Goal: Book appointment/travel/reservation

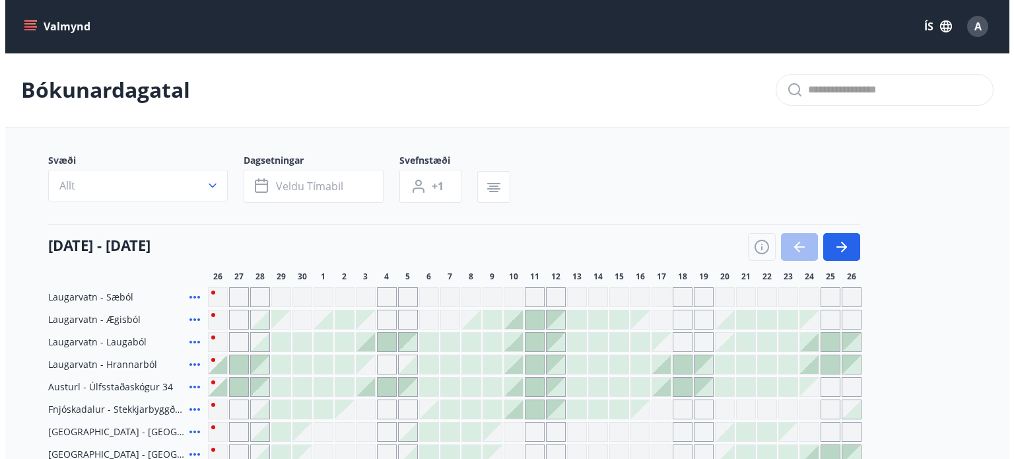
scroll to position [129, 0]
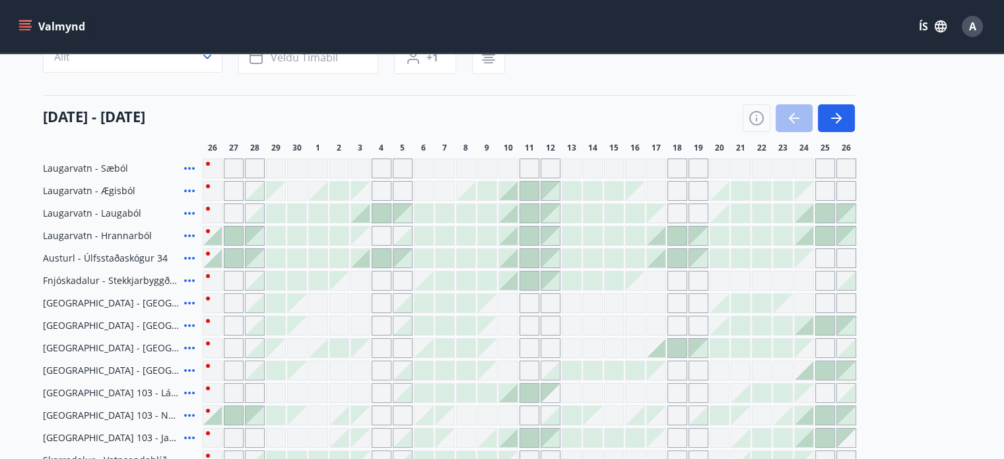
click at [830, 232] on div at bounding box center [825, 235] width 18 height 18
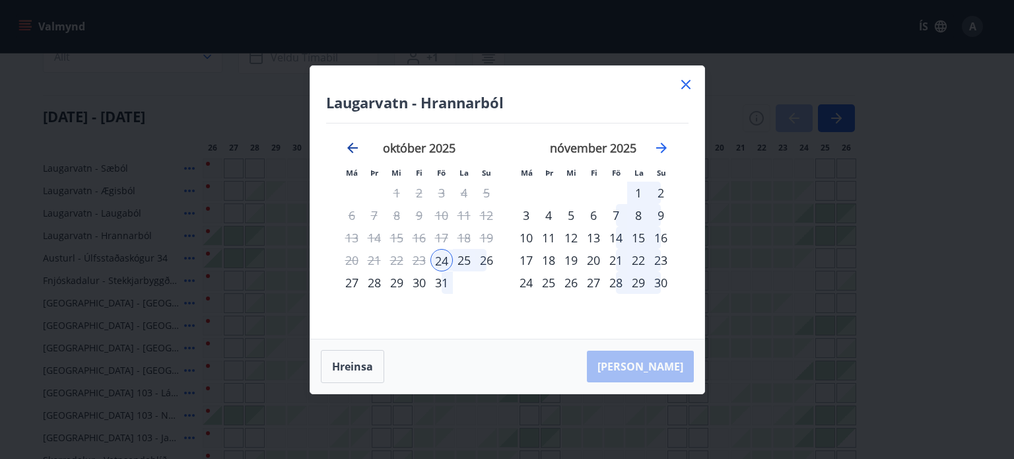
click at [356, 147] on icon "Move backward to switch to the previous month." at bounding box center [352, 148] width 11 height 11
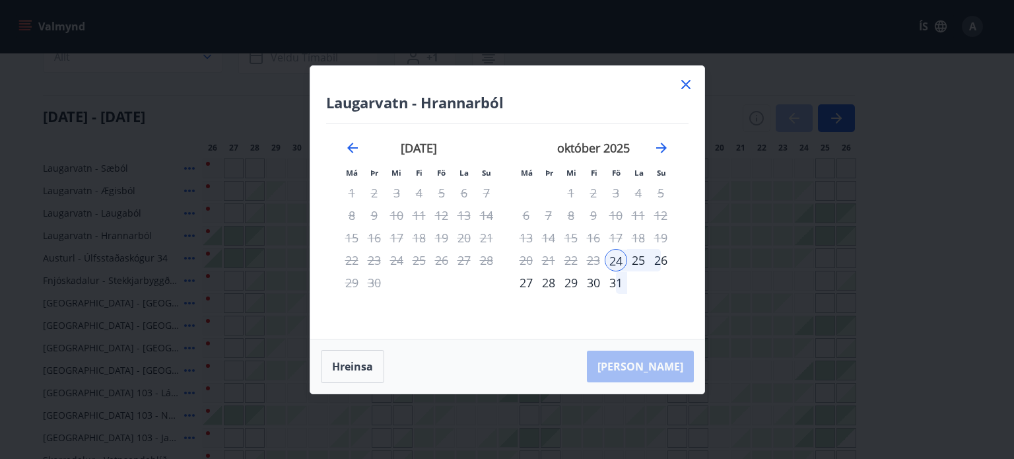
click at [660, 265] on div "26" at bounding box center [660, 260] width 22 height 22
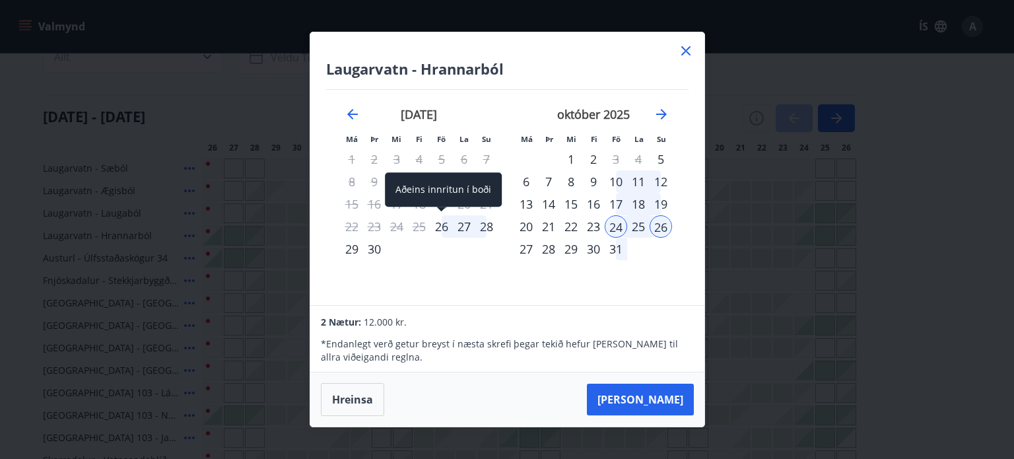
click at [441, 232] on div "26" at bounding box center [441, 226] width 22 height 22
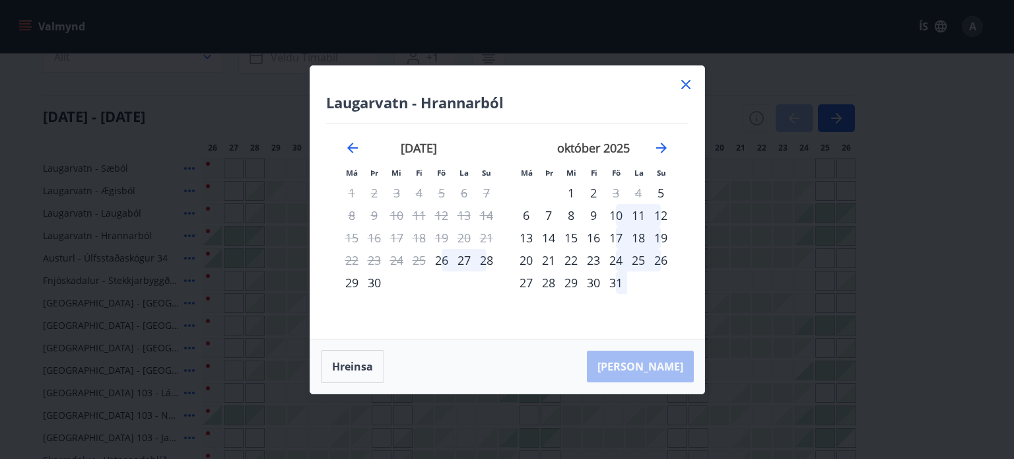
click at [682, 89] on icon at bounding box center [686, 85] width 16 height 16
click at [687, 86] on div "Svæði Allt Dagsetningar Veldu tímabil Svefnstæði +1 26 september - 26 október 2…" at bounding box center [502, 303] width 919 height 557
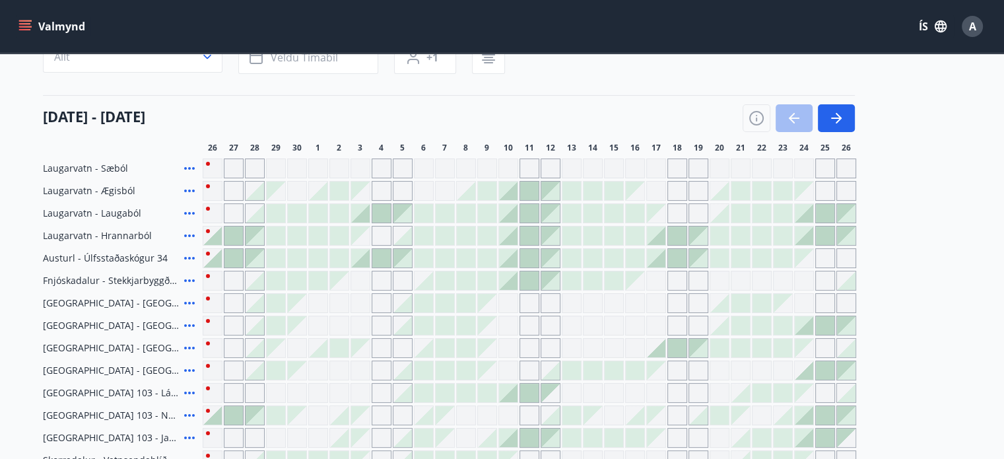
click at [687, 86] on div "Svæði Allt Dagsetningar Veldu tímabil Svefnstæði +1 26 september - 26 október 2…" at bounding box center [502, 303] width 919 height 557
click at [806, 238] on div at bounding box center [804, 235] width 18 height 18
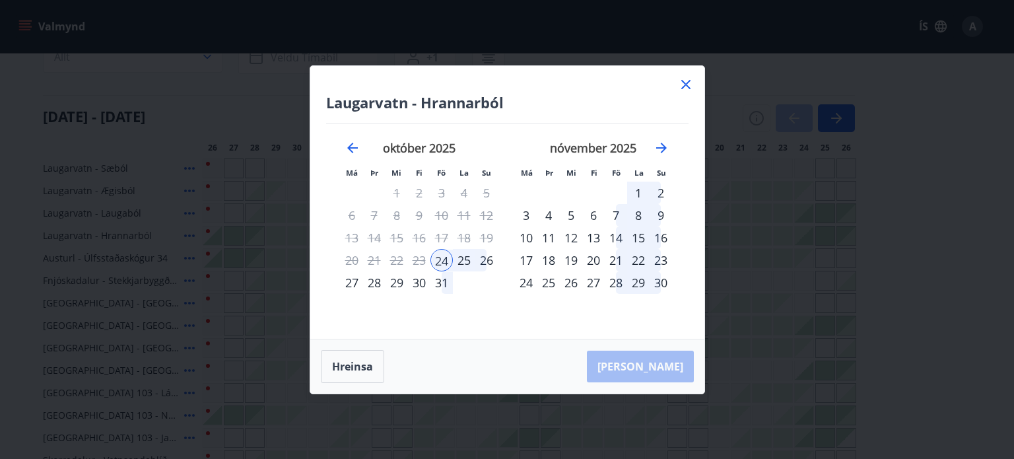
click at [686, 84] on icon at bounding box center [685, 84] width 9 height 9
click at [686, 84] on div "Svæði Allt Dagsetningar Veldu tímabil Svefnstæði +1 26 september - 26 október 2…" at bounding box center [502, 303] width 919 height 557
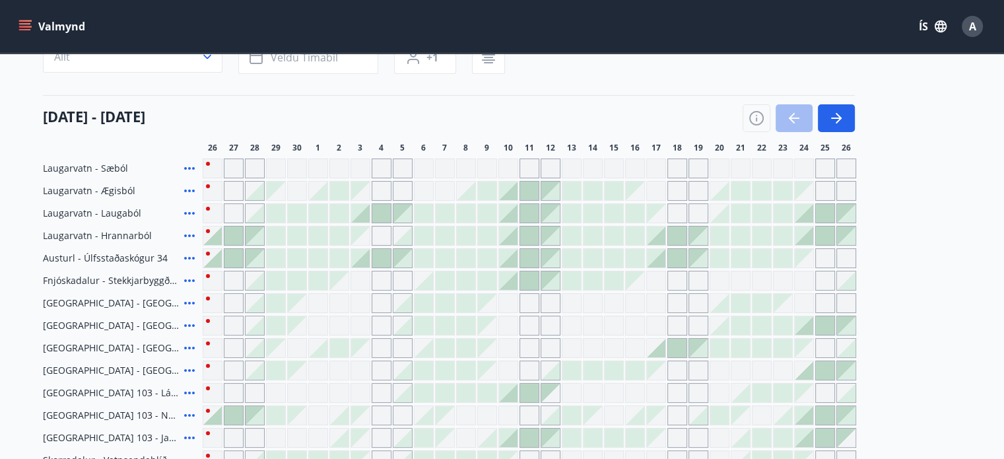
click at [686, 86] on div "Svæði Allt Dagsetningar Veldu tímabil Svefnstæði +1 26 september - 26 október 2…" at bounding box center [502, 303] width 919 height 557
click at [214, 237] on div at bounding box center [212, 235] width 18 height 18
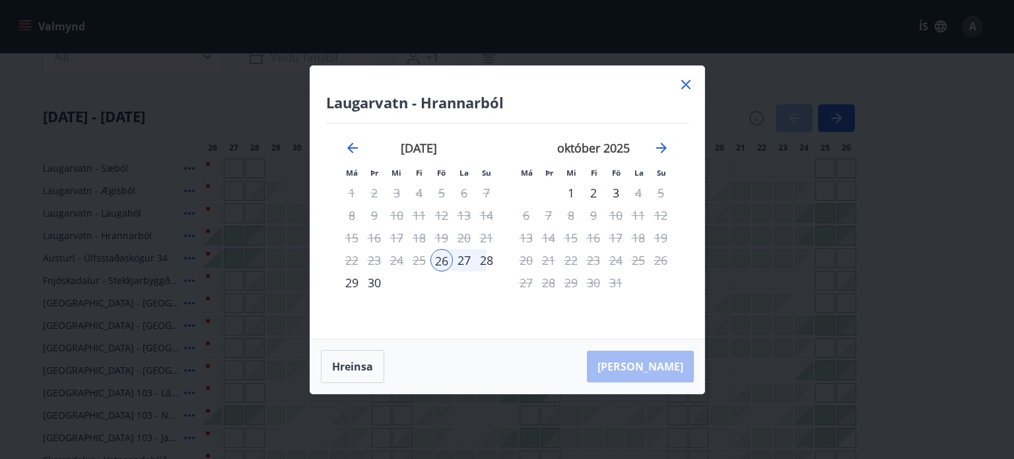
click at [483, 261] on div "28" at bounding box center [486, 260] width 22 height 22
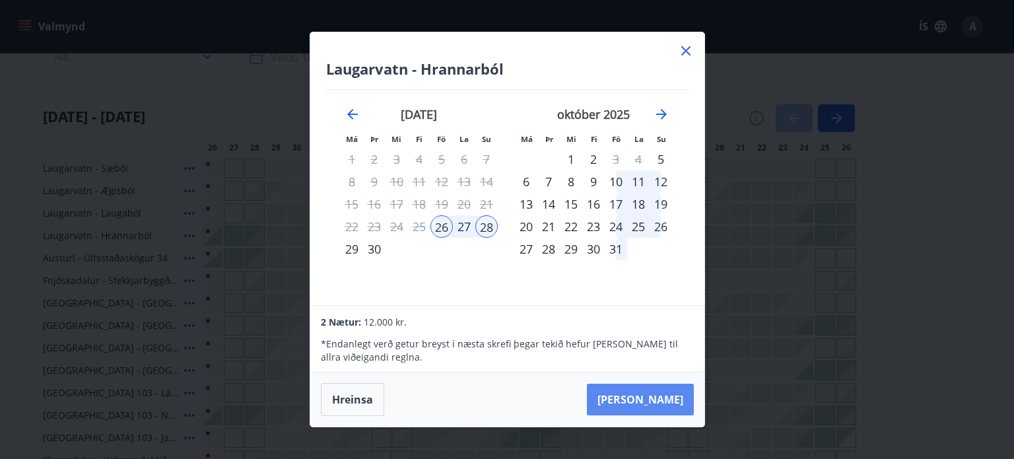
click at [668, 398] on button "Taka Frá" at bounding box center [640, 399] width 107 height 32
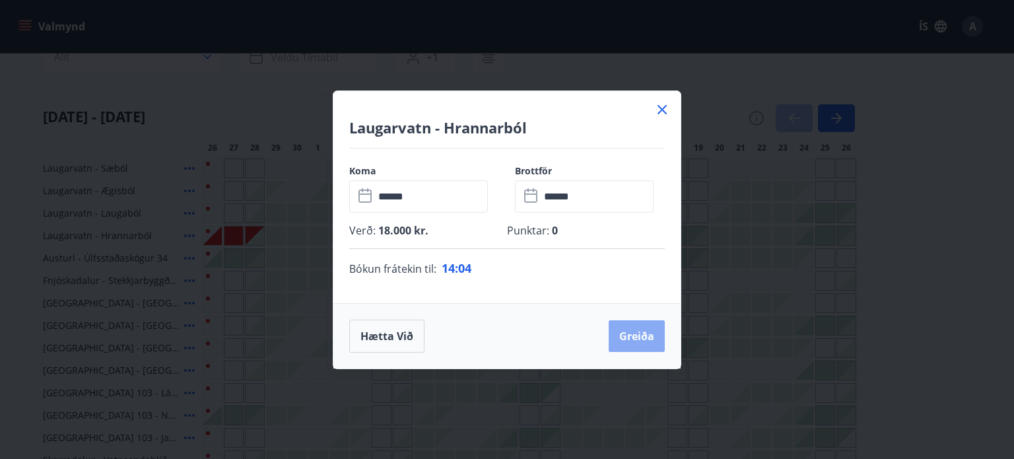
click at [622, 341] on button "Greiða" at bounding box center [636, 336] width 56 height 32
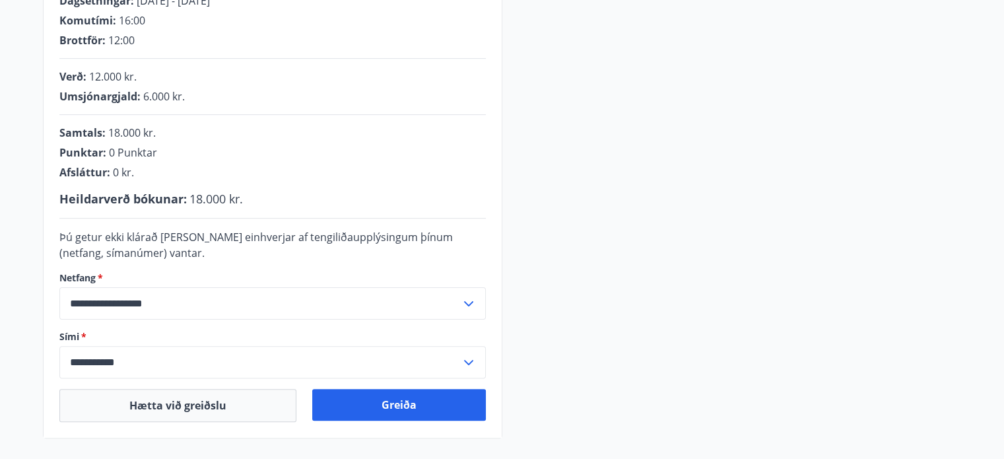
scroll to position [292, 0]
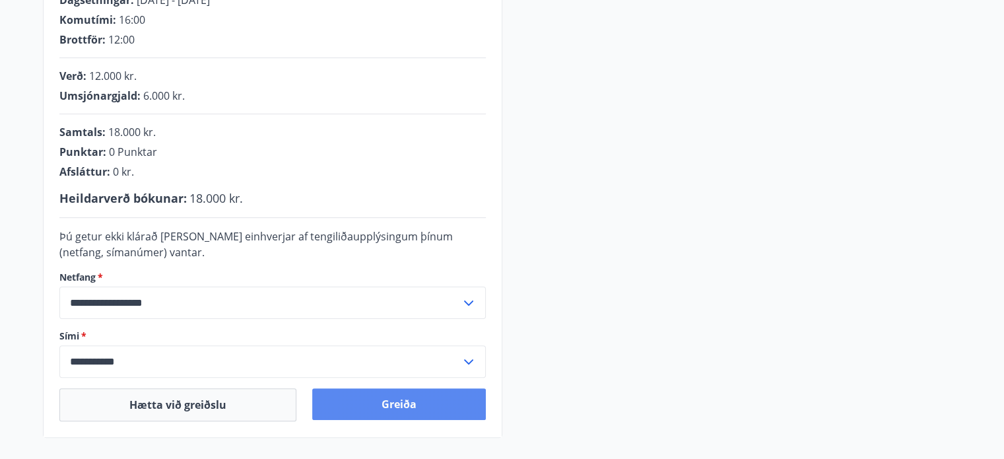
click at [425, 401] on button "Greiða" at bounding box center [399, 404] width 174 height 32
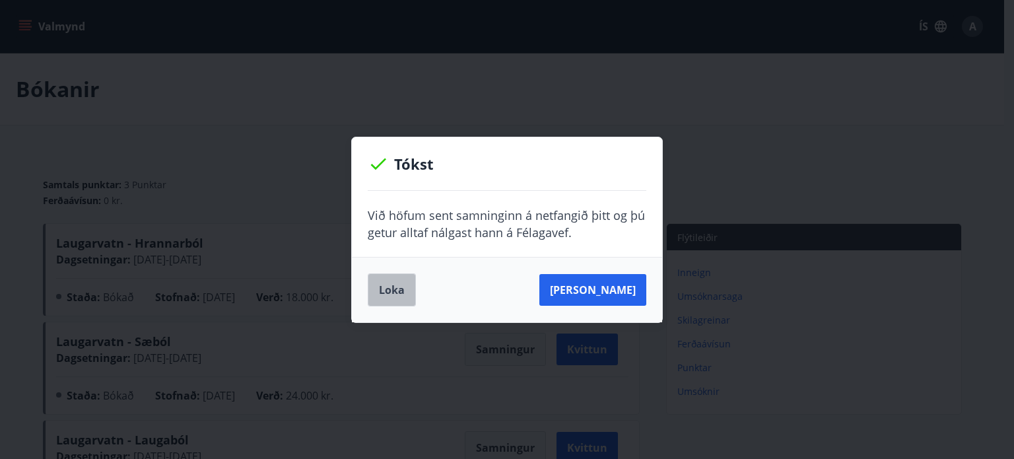
click at [399, 292] on button "Loka" at bounding box center [392, 289] width 48 height 33
